Goal: Task Accomplishment & Management: Complete application form

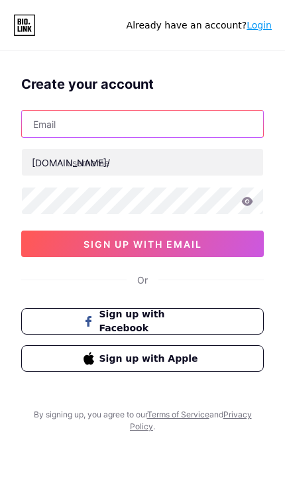
click at [191, 126] on input "text" at bounding box center [142, 124] width 241 height 26
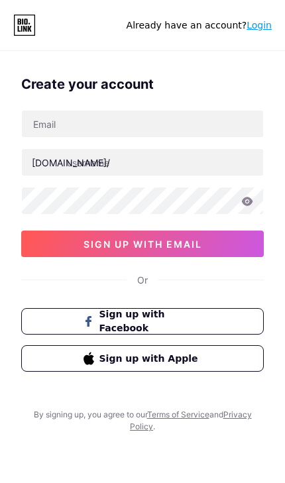
click at [199, 224] on div "[DOMAIN_NAME]/ 0cAFcWeA5gxxtLOFvmy5WlMfl0tJroFIHI0ZACGaHj_Pw-qcWGKebByE4GkPnnTv…" at bounding box center [142, 183] width 242 height 147
click at [158, 319] on span "Sign up with Facebook" at bounding box center [150, 321] width 103 height 28
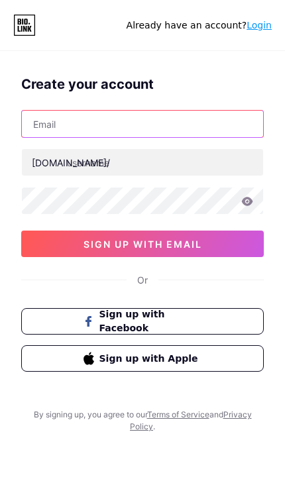
click at [193, 123] on input "text" at bounding box center [142, 124] width 241 height 26
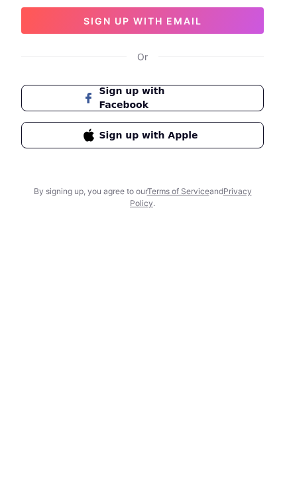
scroll to position [31, 0]
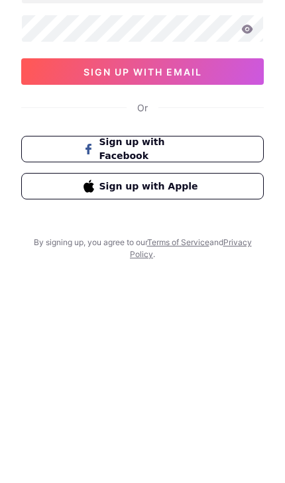
click at [207, 314] on button "Sign up with Apple" at bounding box center [142, 327] width 242 height 26
click at [177, 320] on span "Sign up with Apple" at bounding box center [150, 327] width 103 height 14
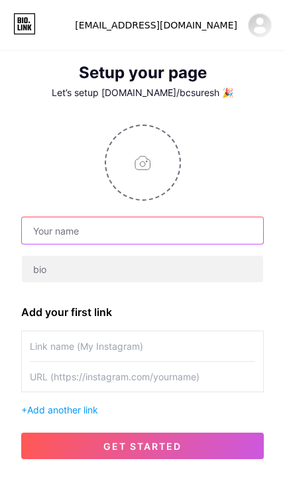
click at [197, 236] on input "text" at bounding box center [142, 230] width 241 height 26
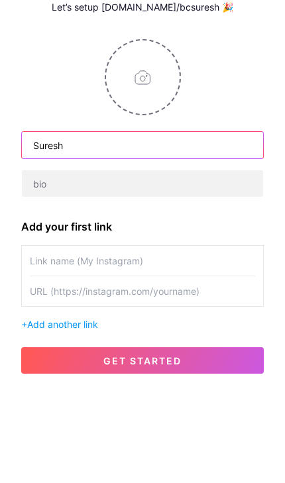
type input "Suresh"
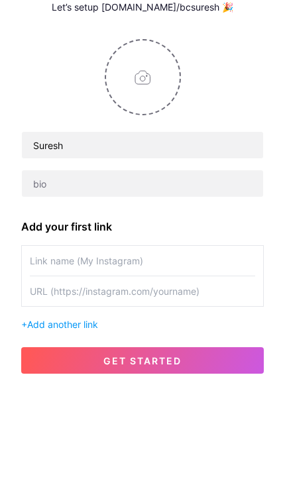
click at [215, 210] on div "Suresh Add your first link + Add another link get started" at bounding box center [142, 291] width 242 height 334
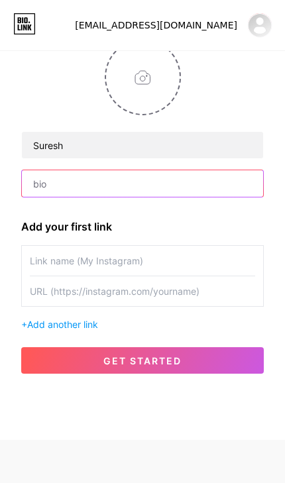
click at [216, 183] on input "text" at bounding box center [142, 183] width 241 height 26
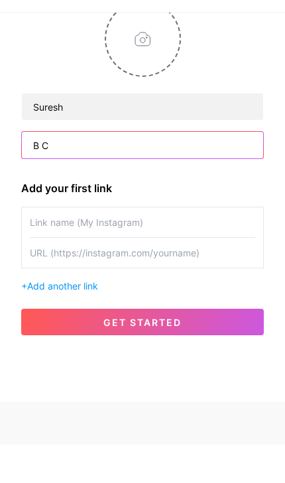
type input "B C"
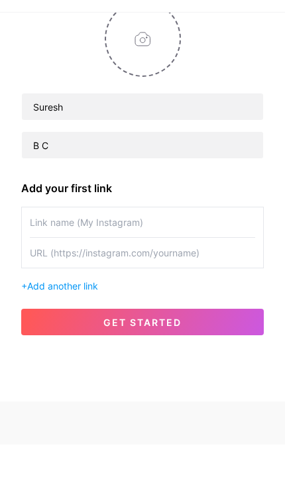
click at [207, 175] on div "Suresh B C Add your first link + Add another link get started" at bounding box center [142, 206] width 242 height 334
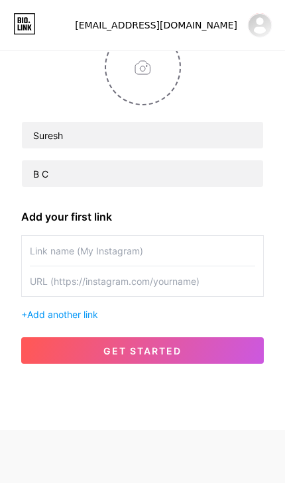
click at [182, 337] on button "get started" at bounding box center [142, 350] width 242 height 26
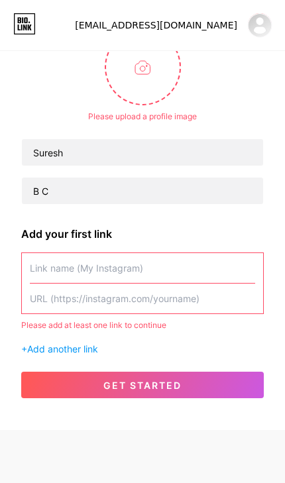
click at [203, 253] on input "text" at bounding box center [142, 268] width 225 height 30
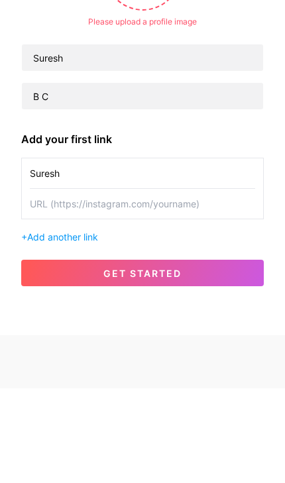
type input "Suresh"
click at [253, 324] on div "+ Add another link" at bounding box center [142, 331] width 242 height 14
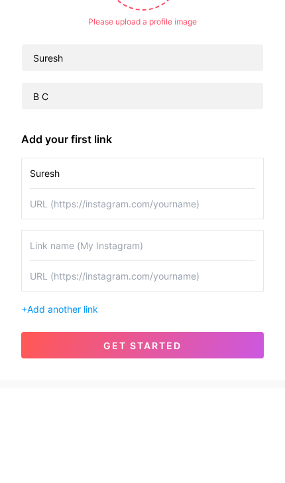
scroll to position [152, 0]
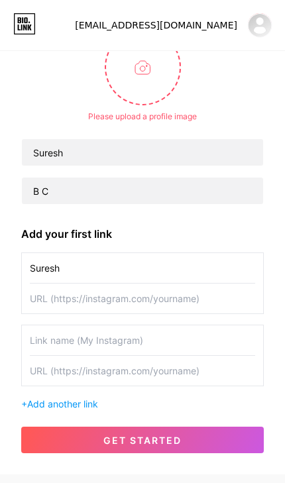
click at [179, 434] on span "get started" at bounding box center [142, 439] width 78 height 11
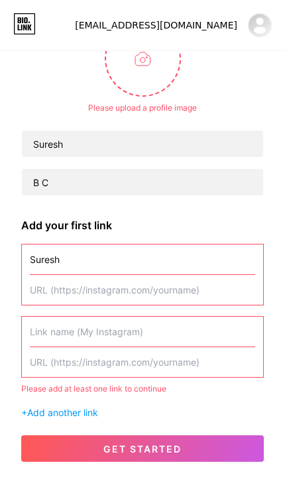
click at [195, 275] on input "text" at bounding box center [142, 290] width 225 height 30
click at [177, 435] on button "get started" at bounding box center [142, 448] width 242 height 26
click at [189, 275] on input "text" at bounding box center [142, 290] width 225 height 30
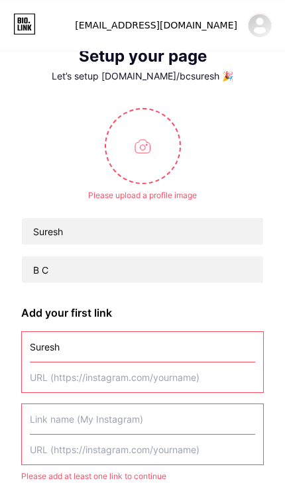
scroll to position [23, 0]
